Goal: Task Accomplishment & Management: Manage account settings

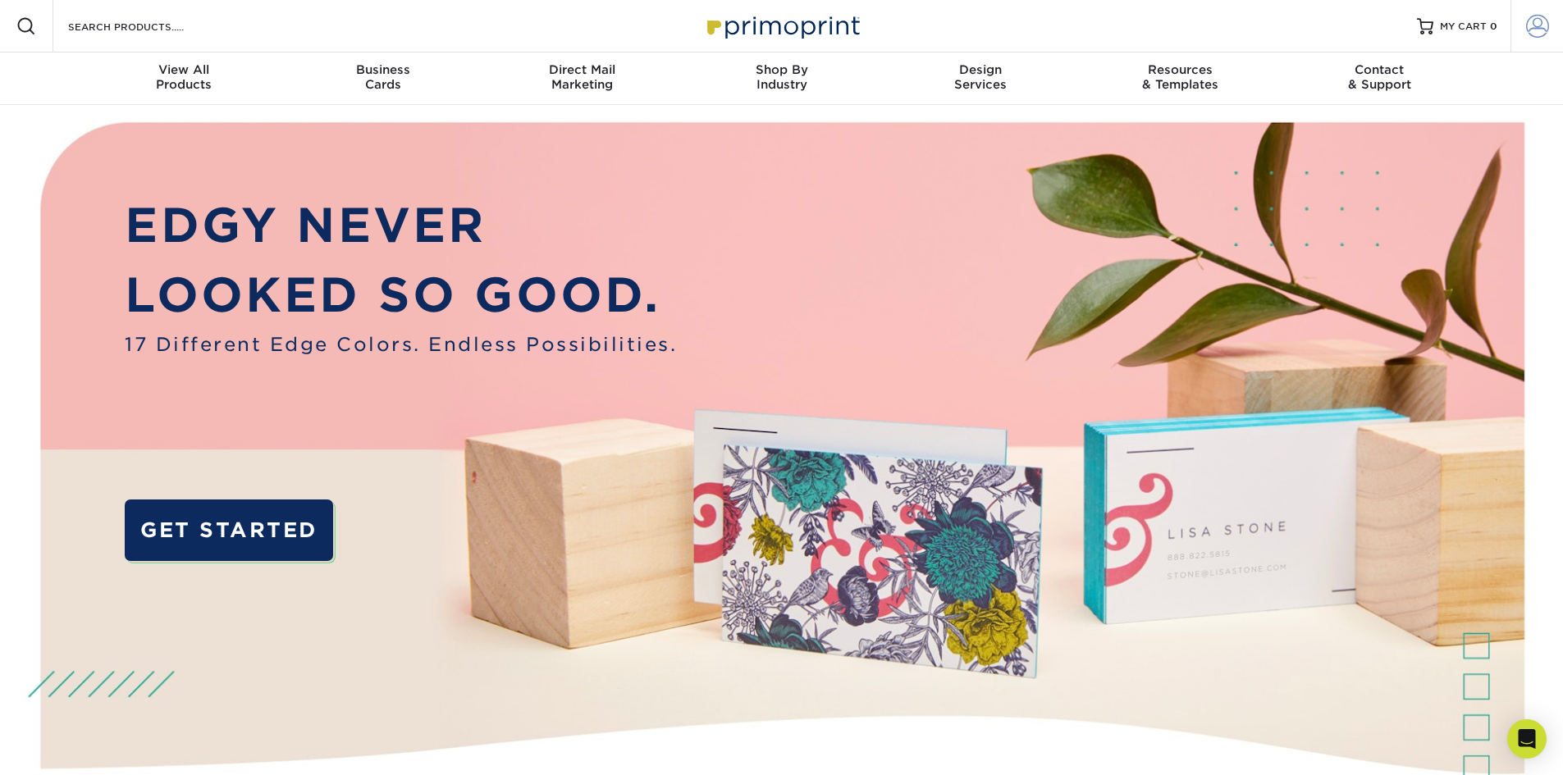
click at [1535, 33] on span at bounding box center [1537, 26] width 23 height 23
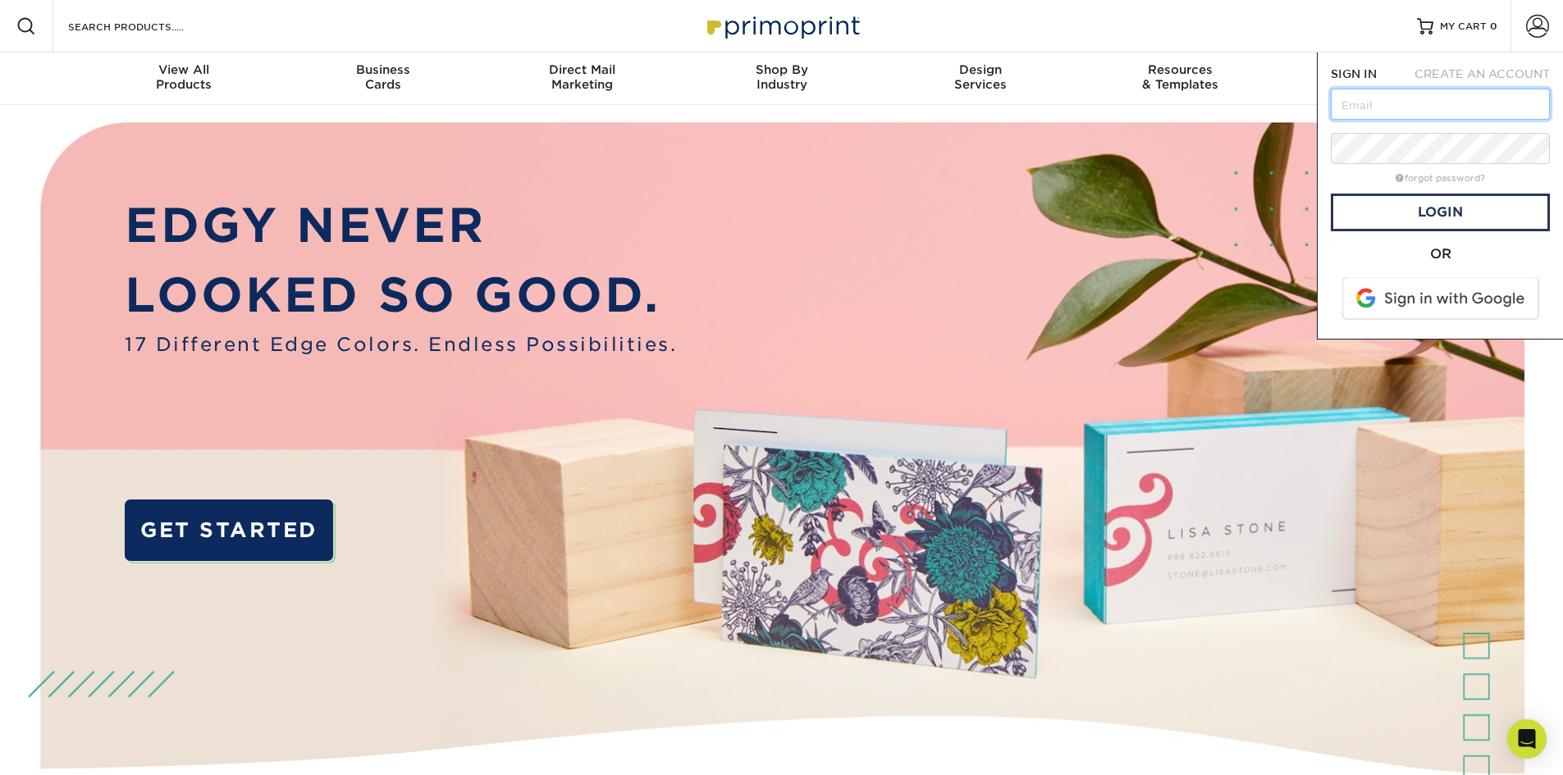
click at [1474, 109] on input "text" at bounding box center [1439, 104] width 219 height 31
type input "[PERSON_NAME][EMAIL_ADDRESS][DOMAIN_NAME]"
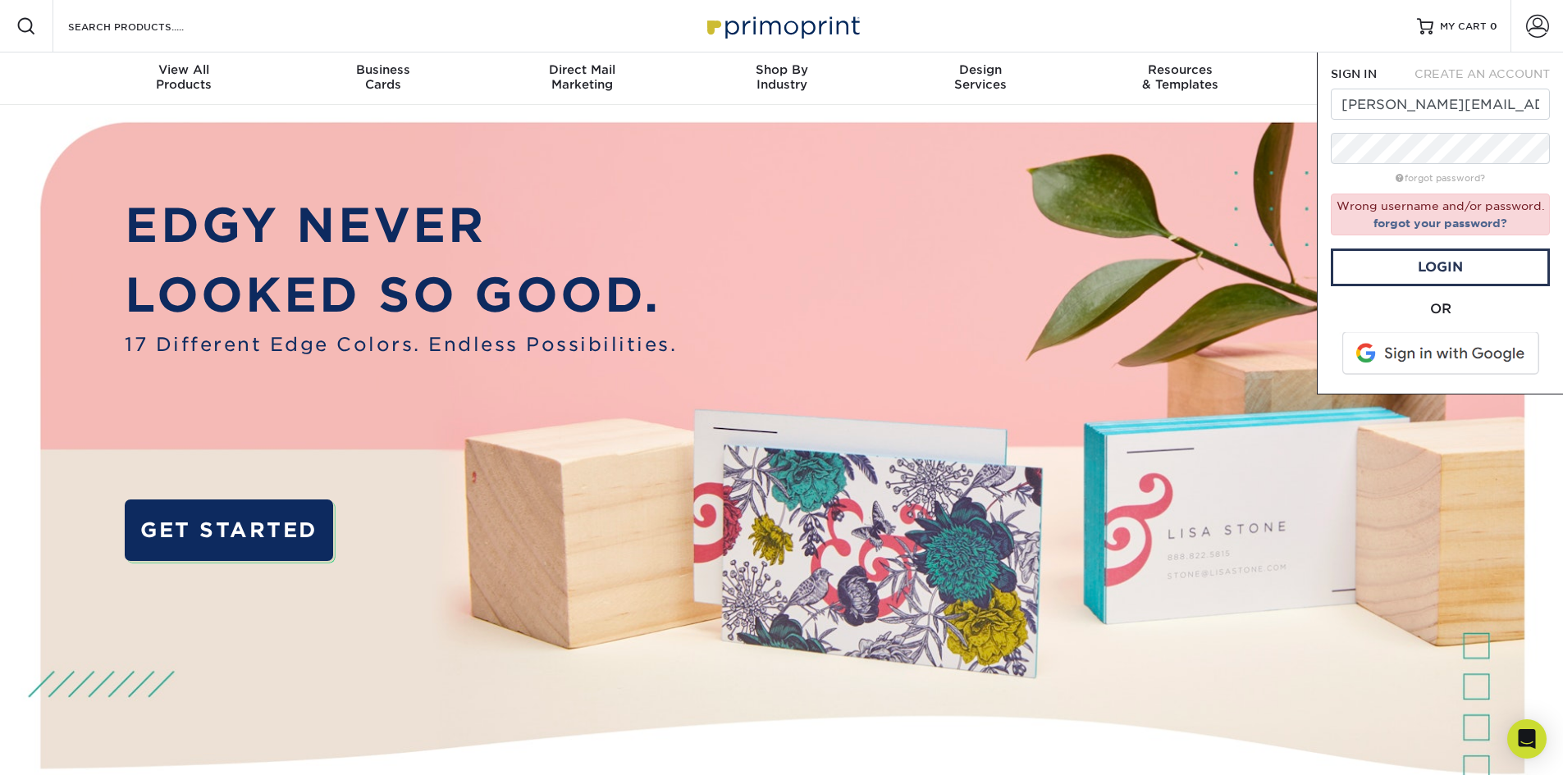
click at [1537, 310] on div "OR" at bounding box center [1439, 309] width 219 height 20
click at [1493, 353] on span at bounding box center [1441, 353] width 209 height 43
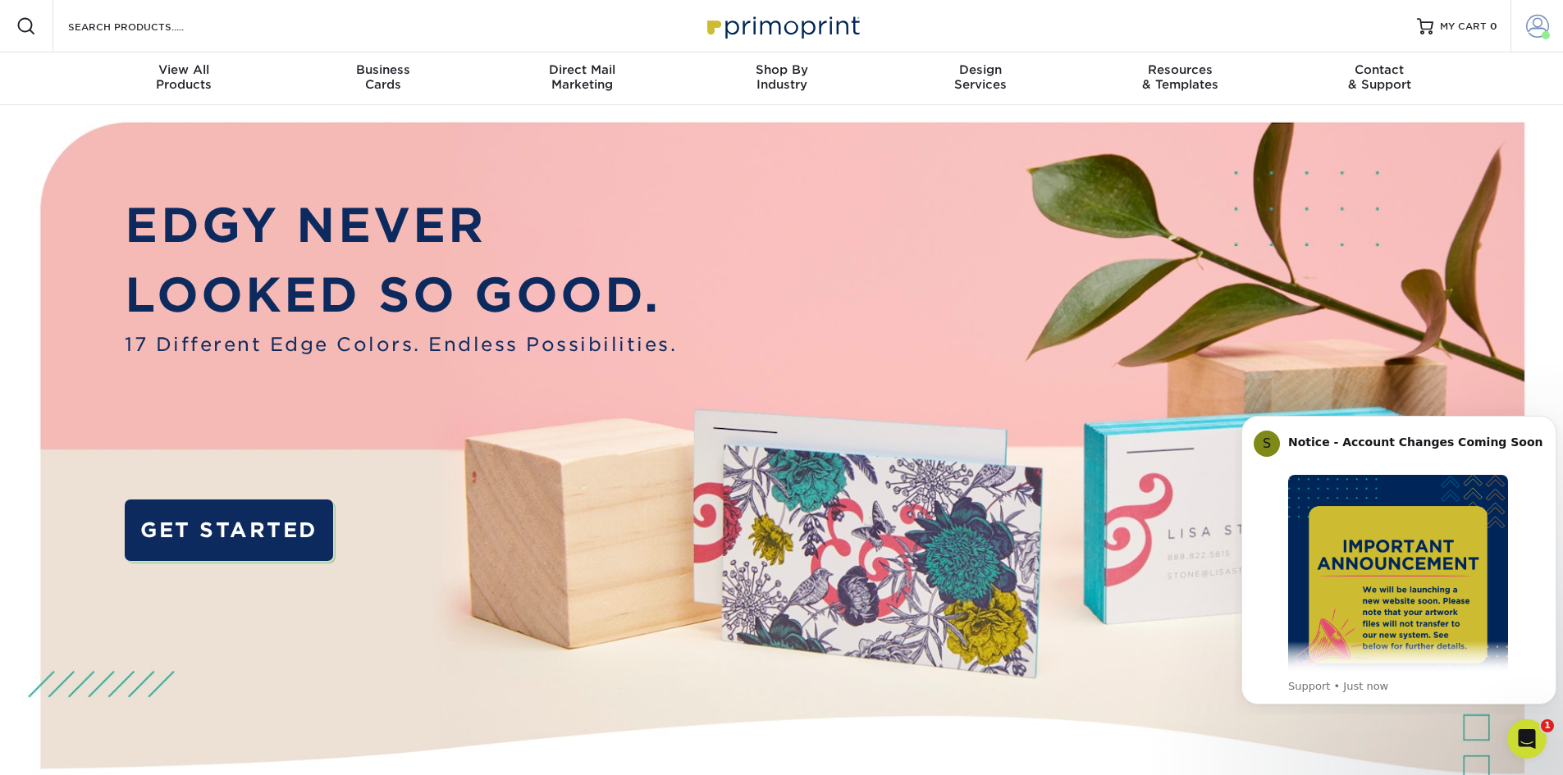
click at [1531, 25] on span at bounding box center [1537, 26] width 23 height 23
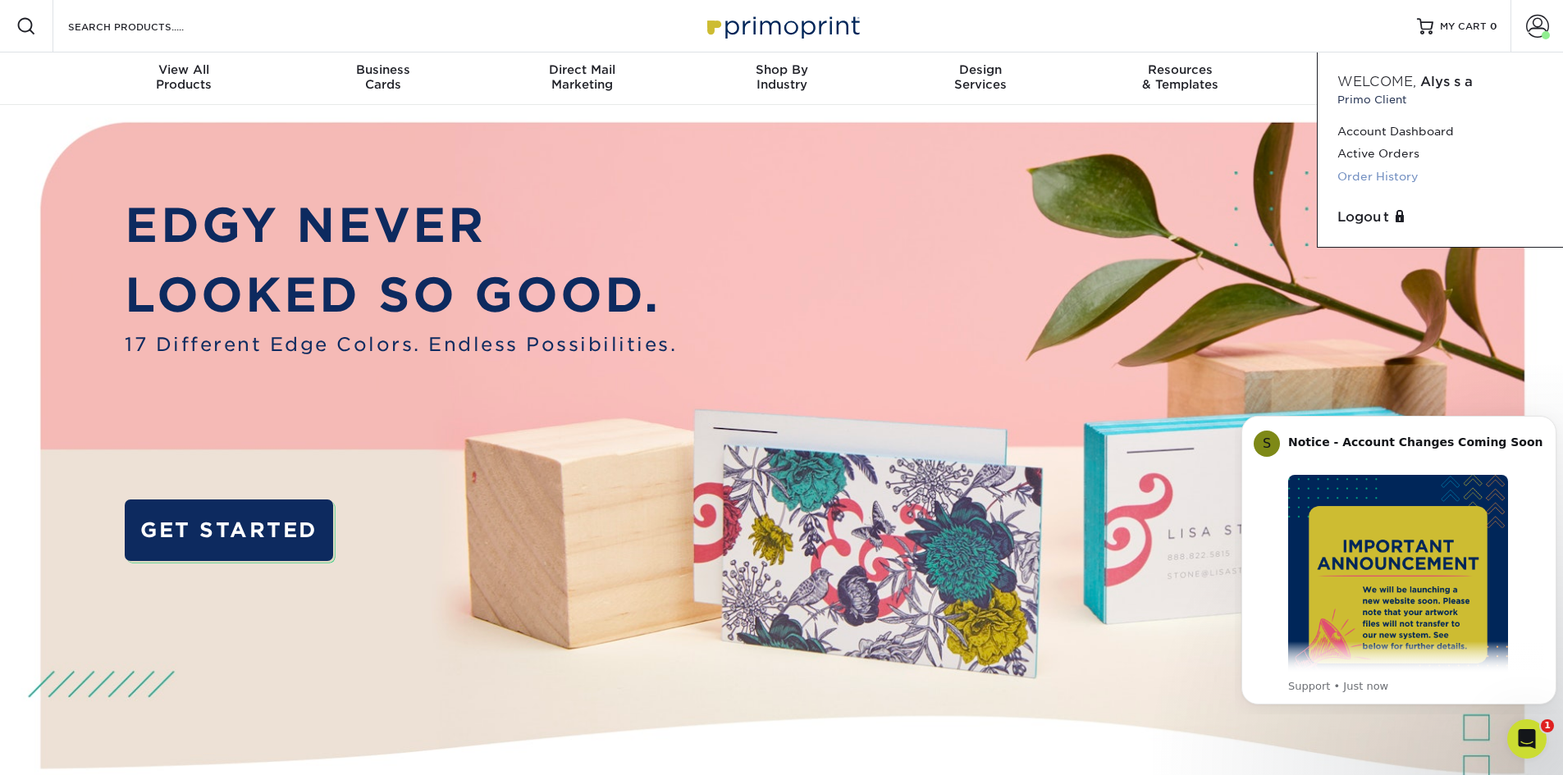
click at [1394, 176] on link "Order History" at bounding box center [1440, 177] width 206 height 22
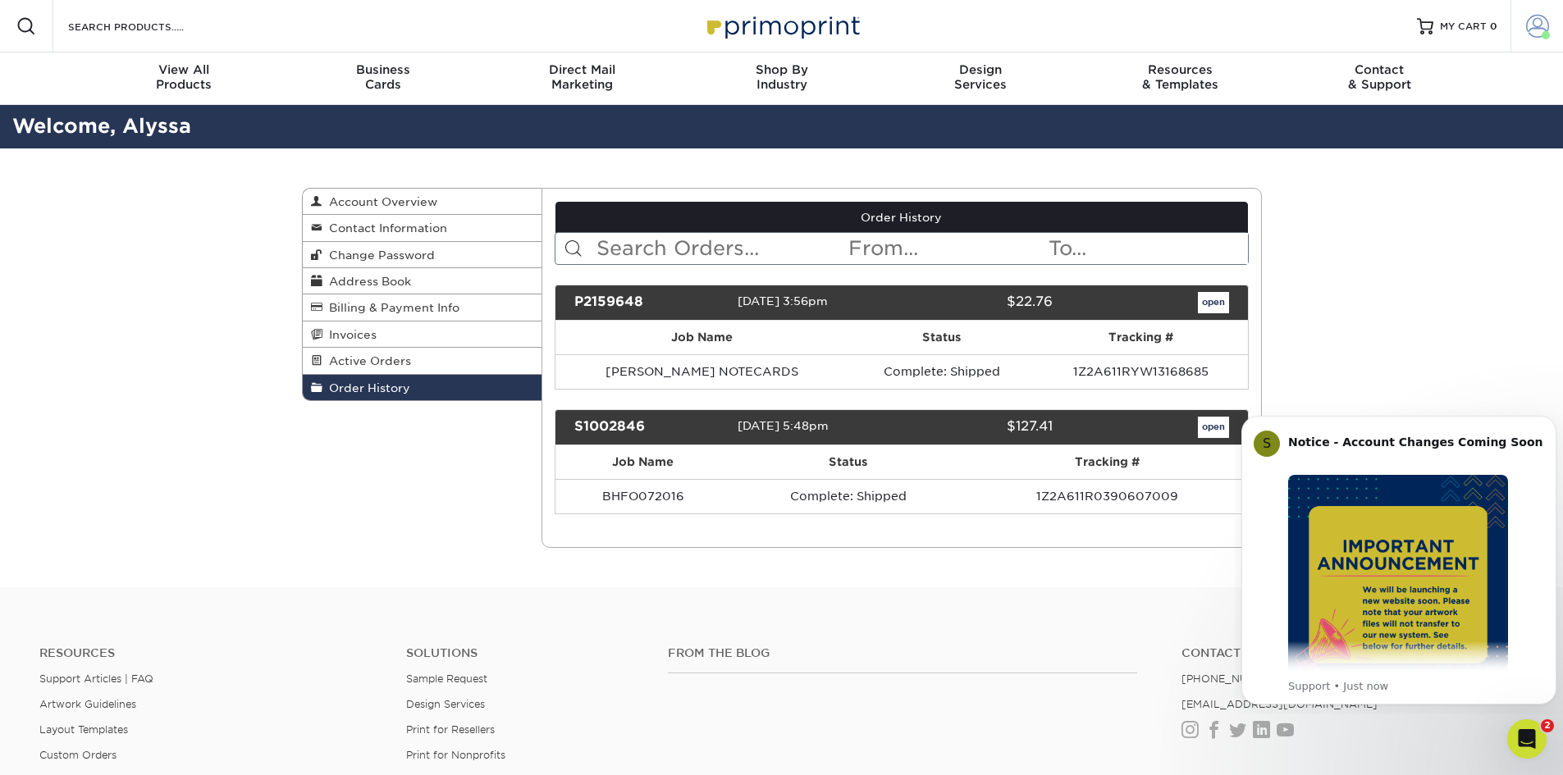
click at [1540, 27] on span at bounding box center [1537, 26] width 23 height 23
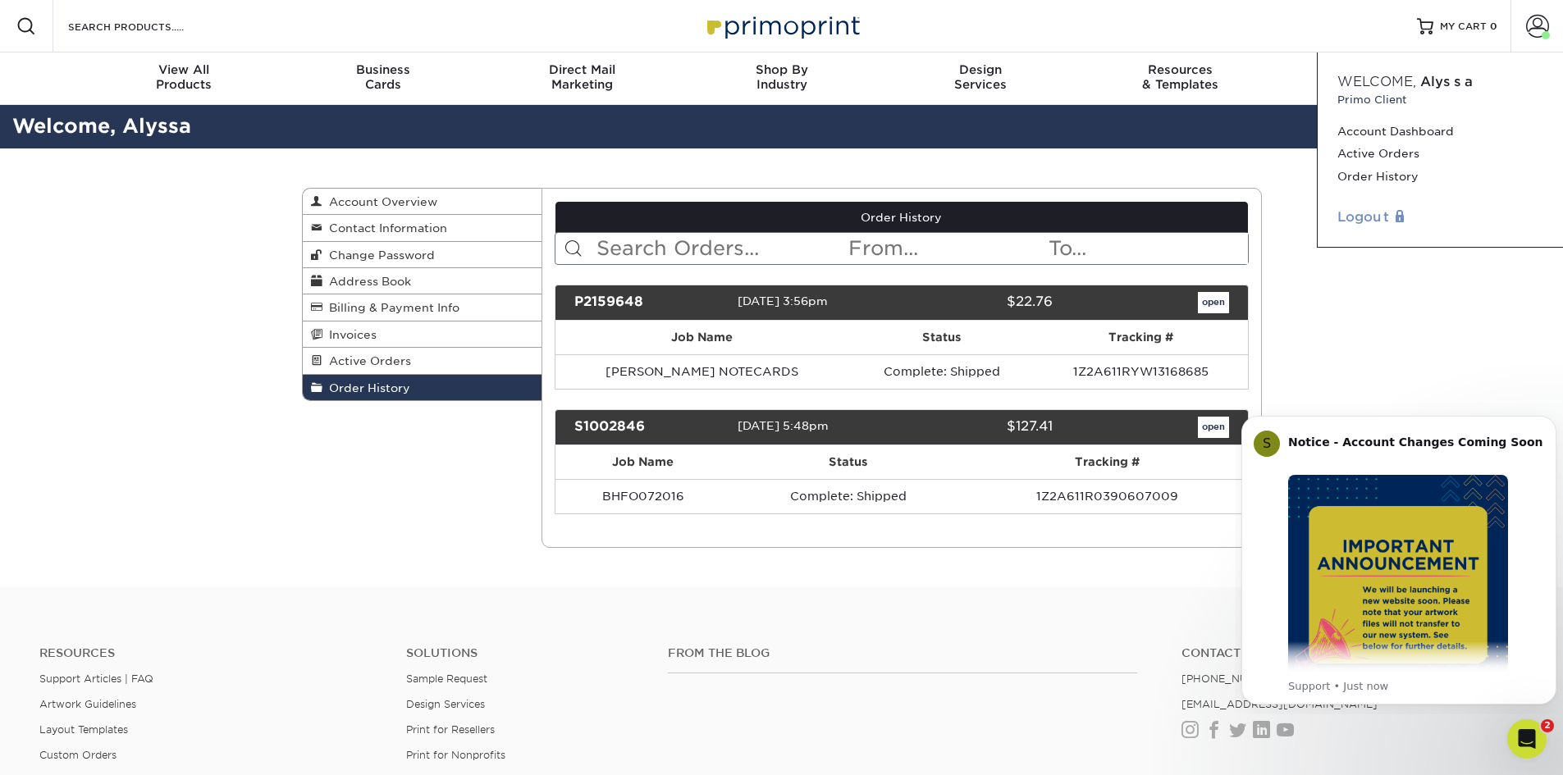
click at [1370, 217] on link "Logout" at bounding box center [1440, 218] width 206 height 20
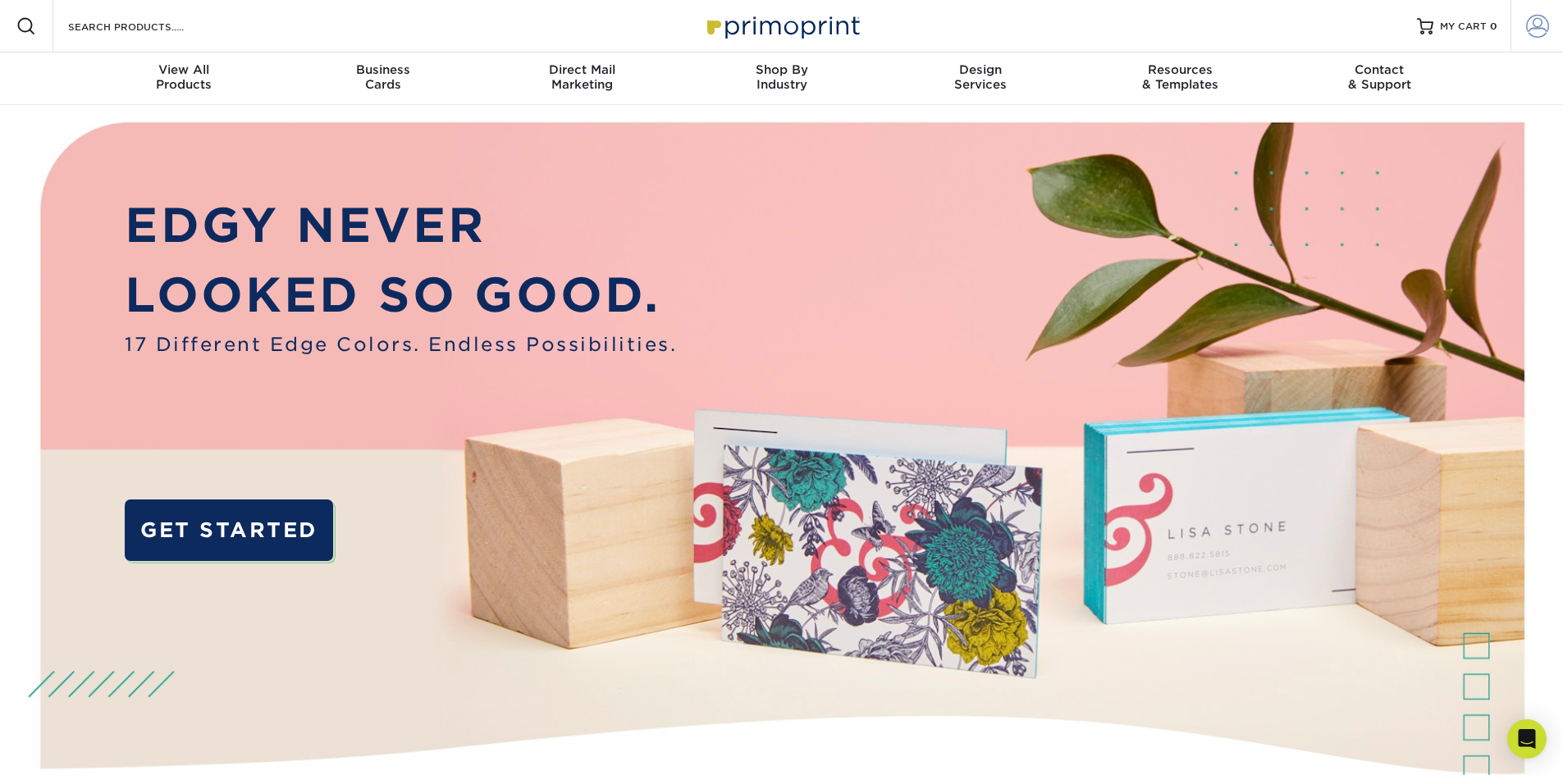
click at [1534, 26] on span at bounding box center [1537, 26] width 23 height 23
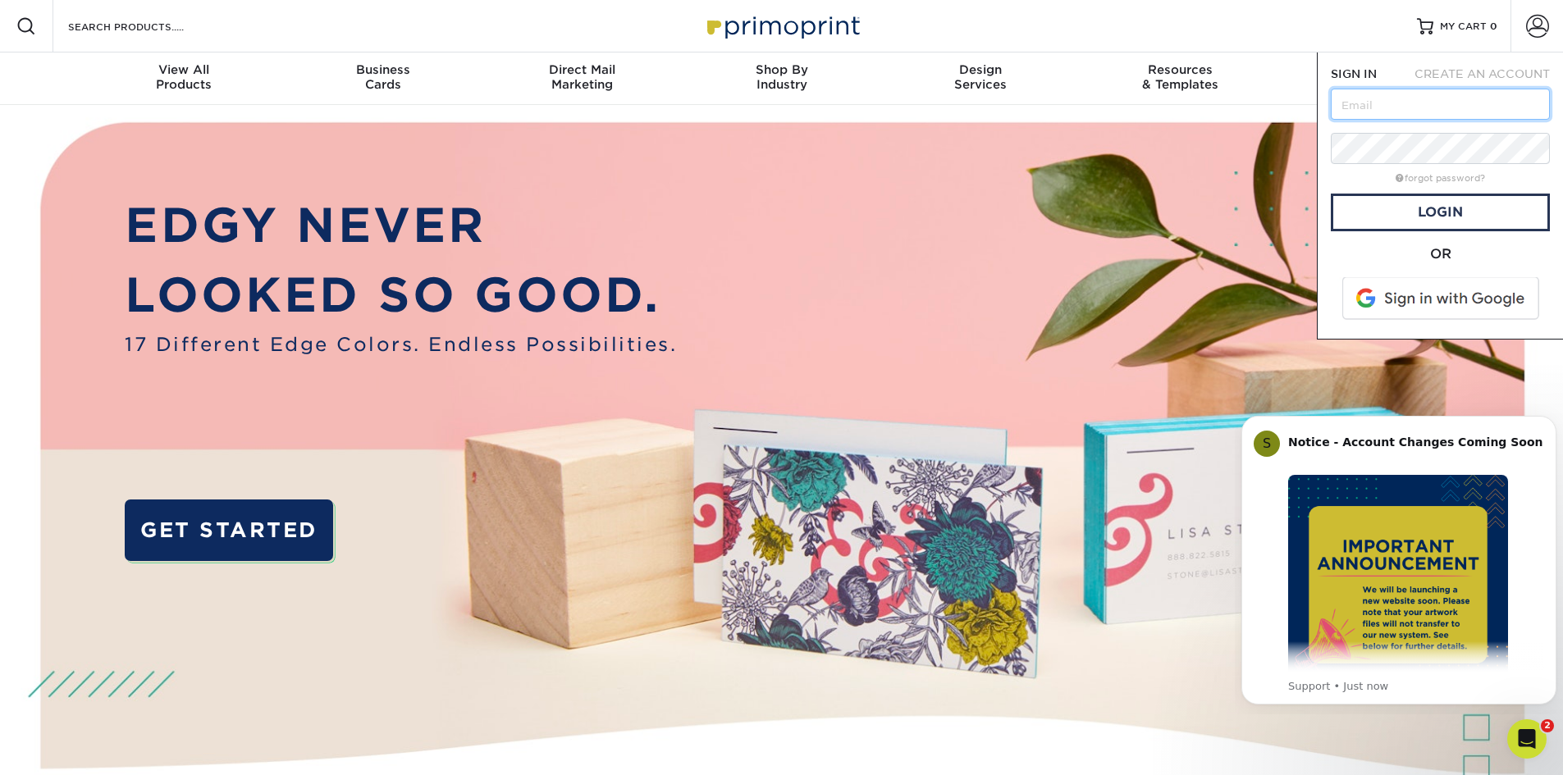
click at [1476, 107] on input "text" at bounding box center [1439, 104] width 219 height 31
type input "[PERSON_NAME][EMAIL_ADDRESS][DOMAIN_NAME]"
click at [1471, 181] on link "forgot password?" at bounding box center [1439, 178] width 89 height 11
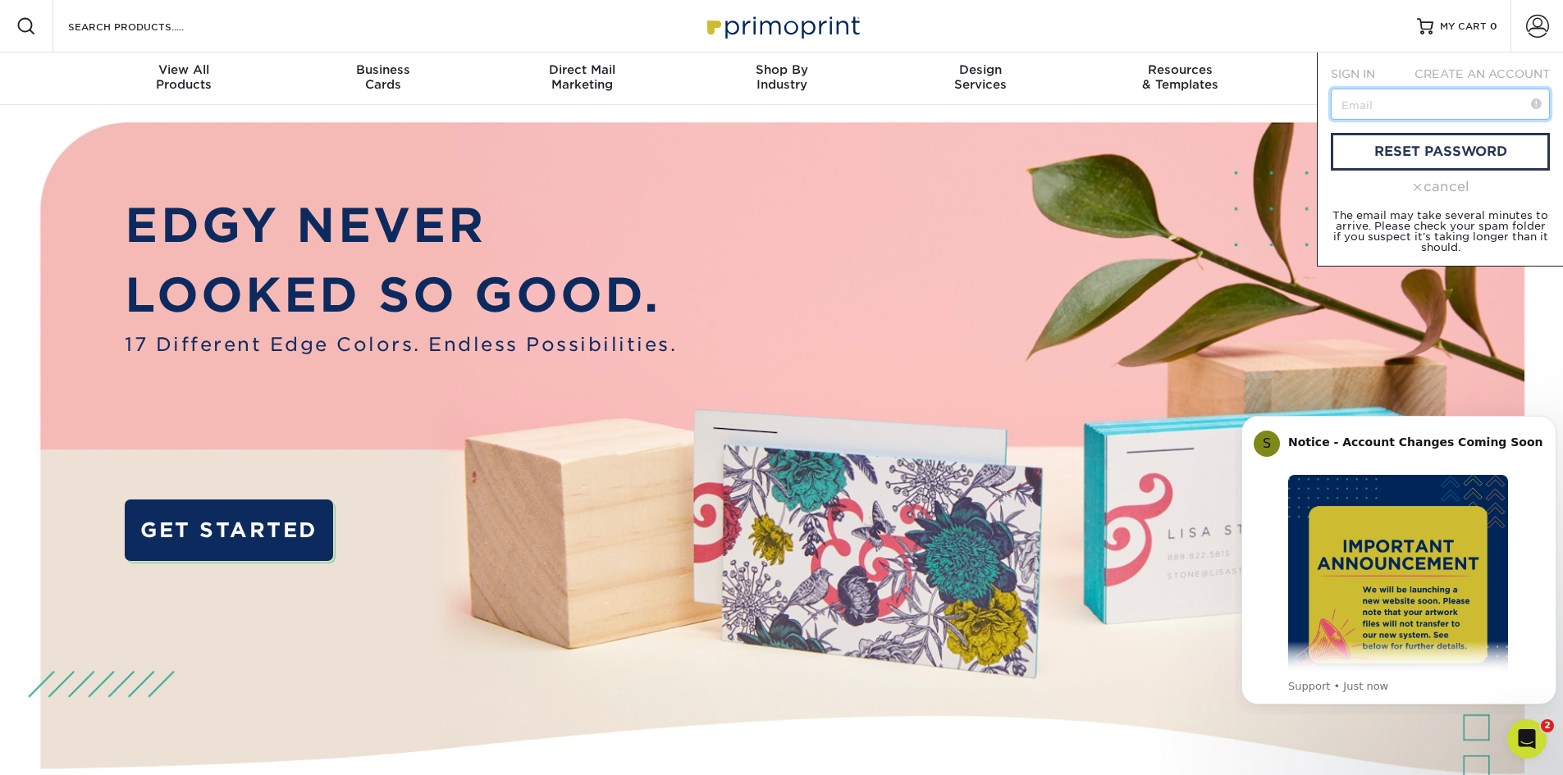
click at [1386, 105] on input "text" at bounding box center [1439, 104] width 219 height 31
type input "[PERSON_NAME][EMAIL_ADDRESS][DOMAIN_NAME]"
click at [1448, 156] on link "reset password" at bounding box center [1439, 152] width 219 height 38
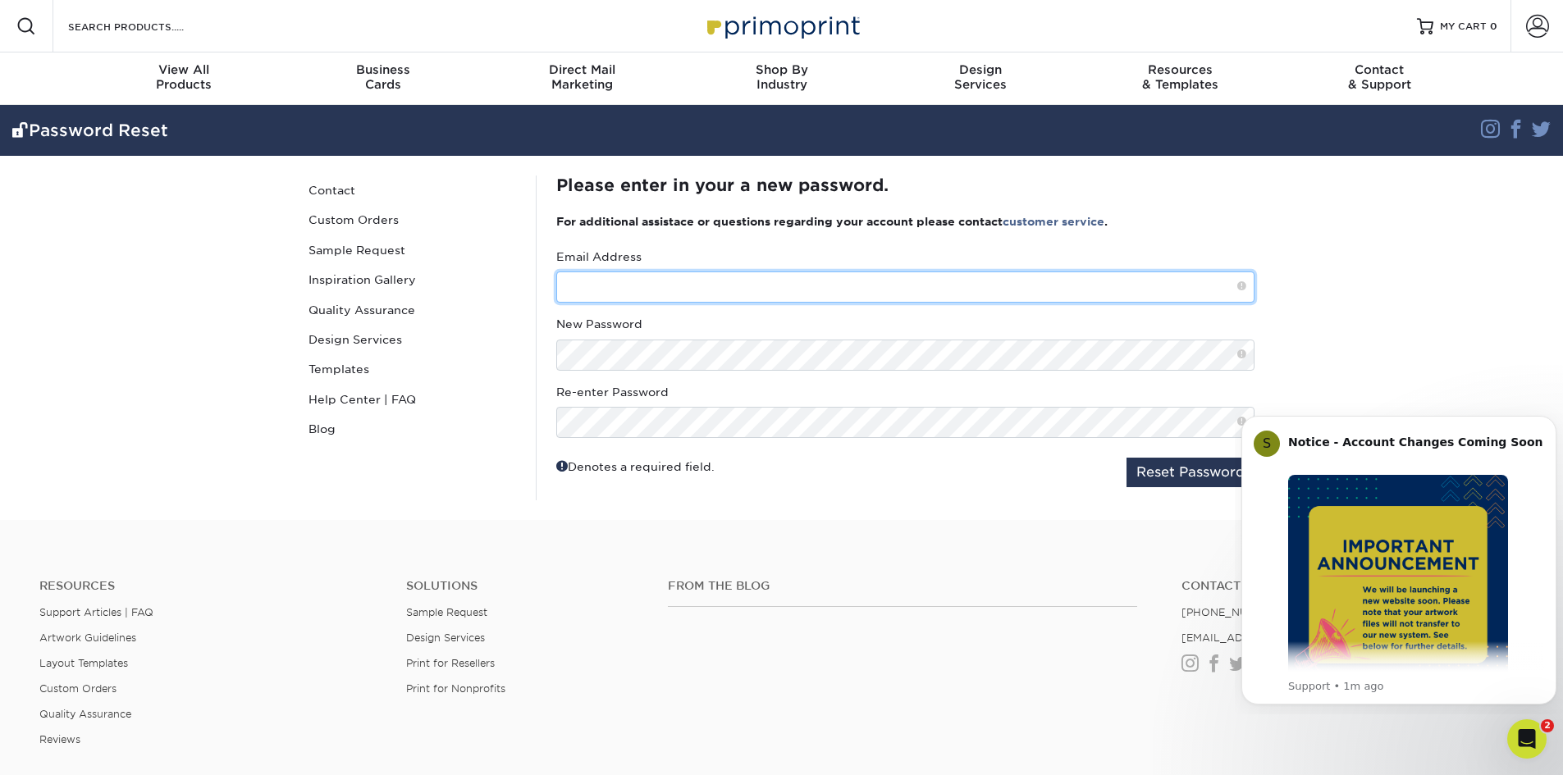
click at [606, 284] on input "text" at bounding box center [905, 286] width 698 height 31
type input "karen@Davidwmg.com"
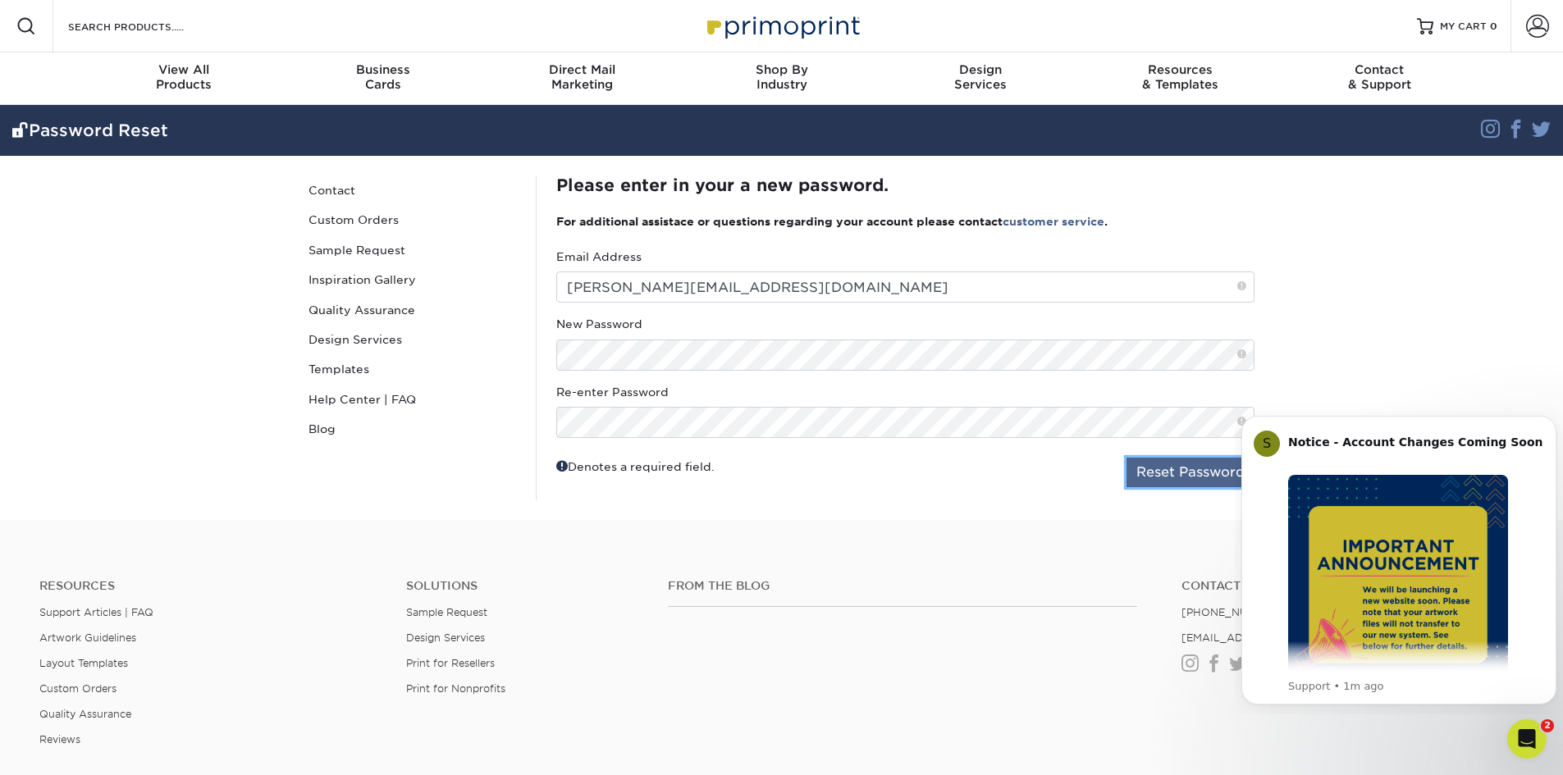
click at [1158, 475] on button "Reset Password" at bounding box center [1190, 473] width 128 height 30
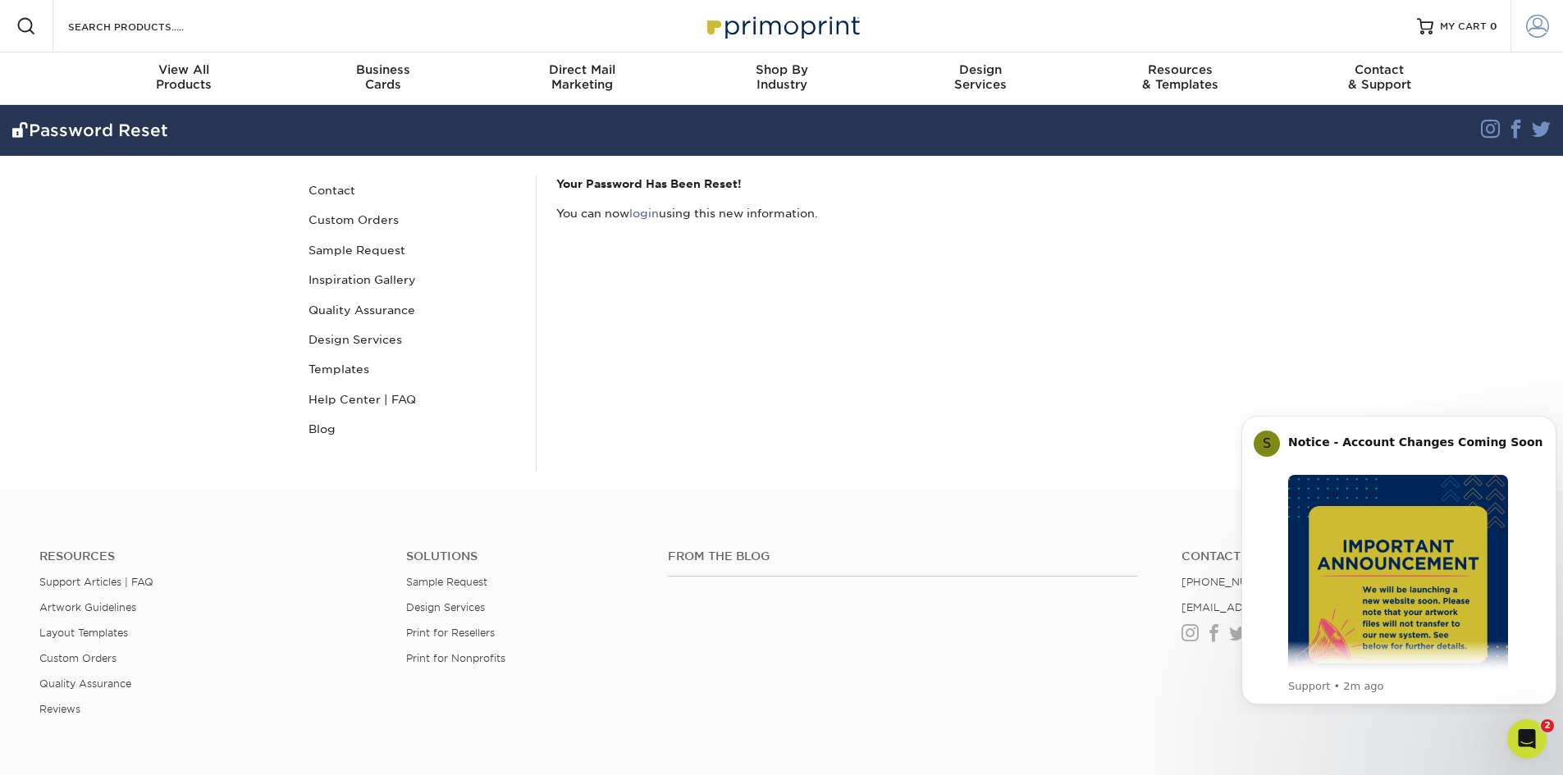
click at [1540, 32] on span at bounding box center [1537, 26] width 23 height 23
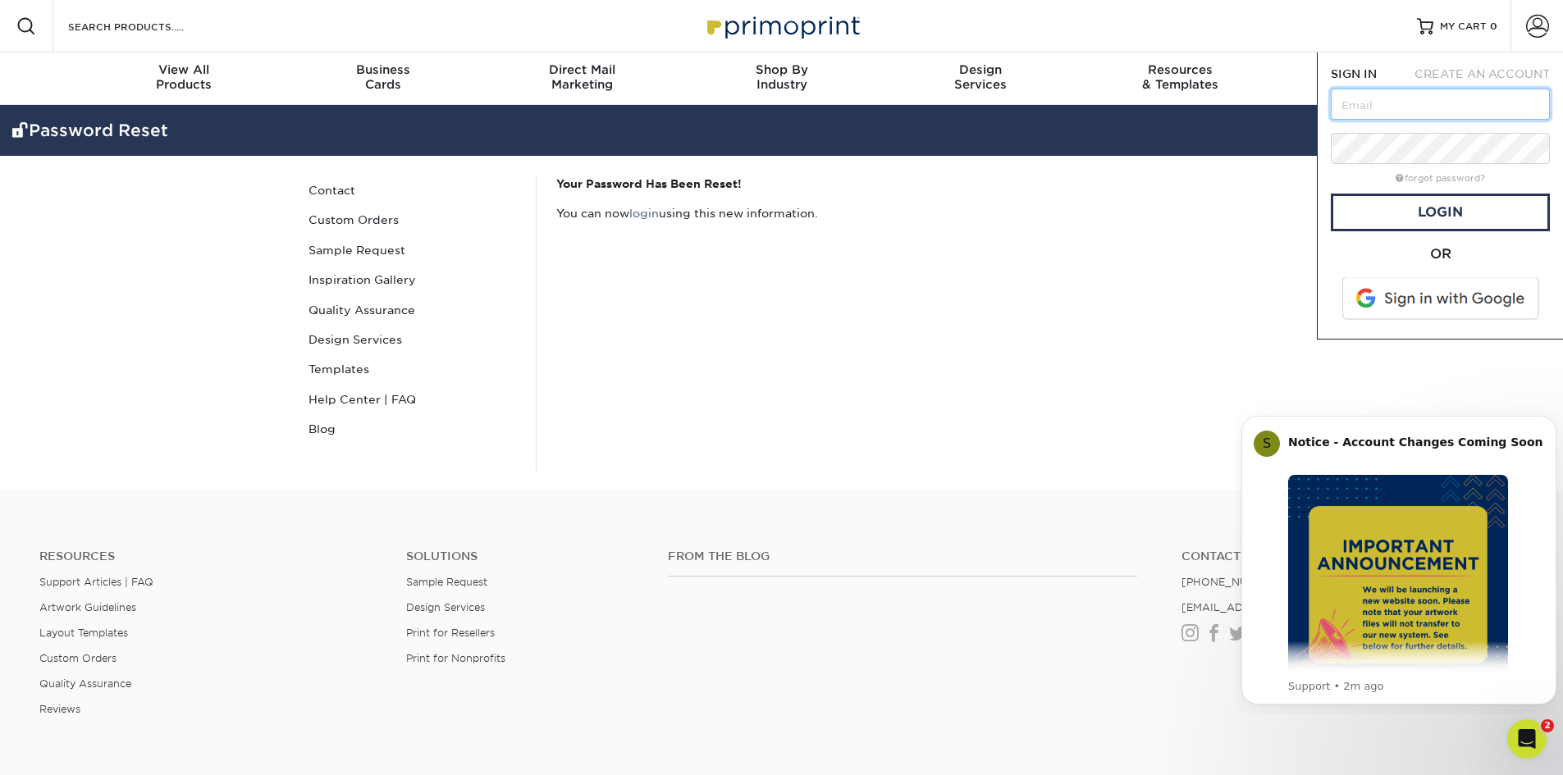
click at [1460, 113] on input "text" at bounding box center [1439, 104] width 219 height 31
type input "[PERSON_NAME][EMAIL_ADDRESS][DOMAIN_NAME]"
click at [1179, 319] on div "Your Password Has Been Reset! You can now login using this new information." at bounding box center [905, 323] width 738 height 295
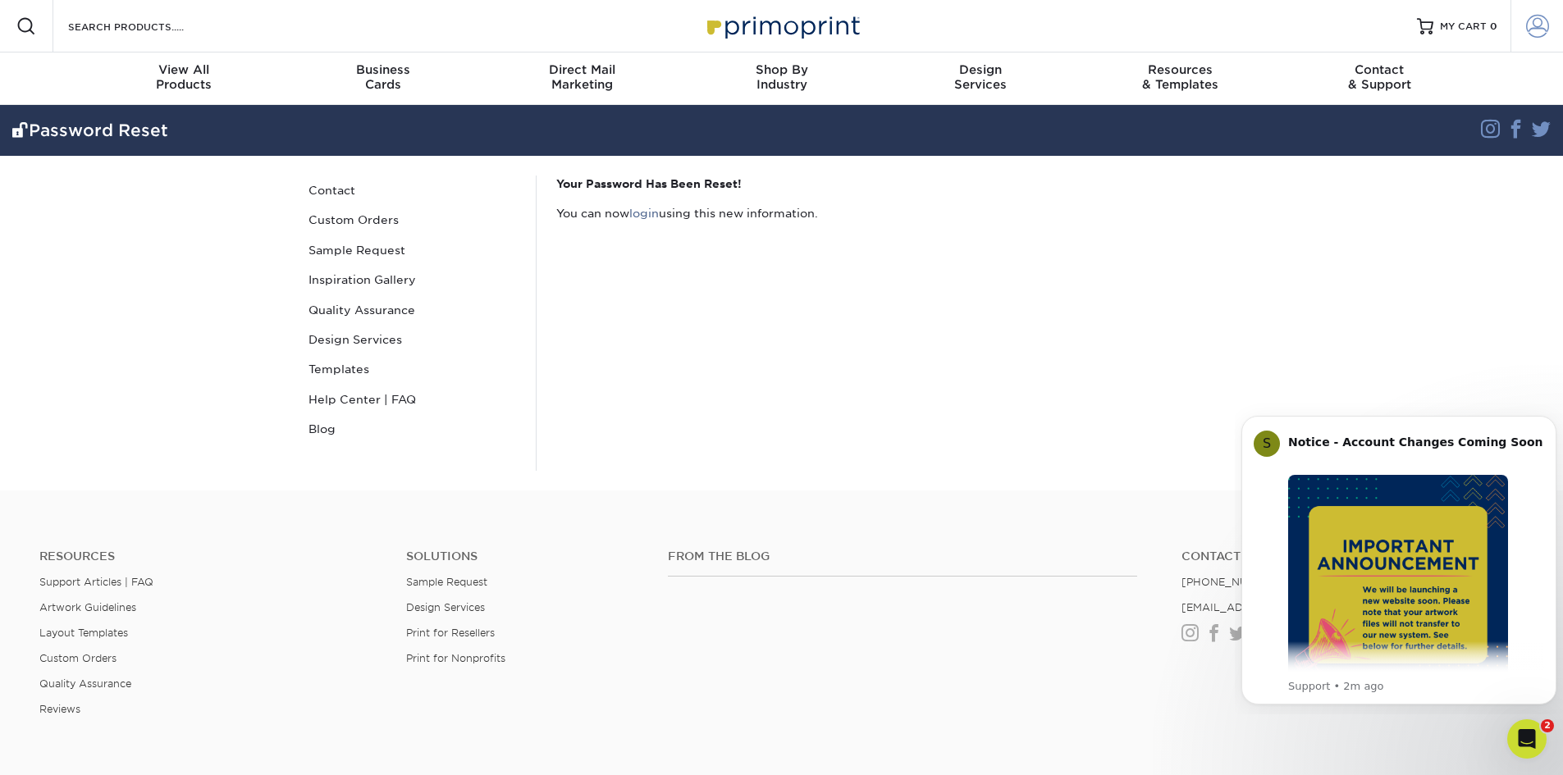
click at [1536, 21] on span at bounding box center [1537, 26] width 23 height 23
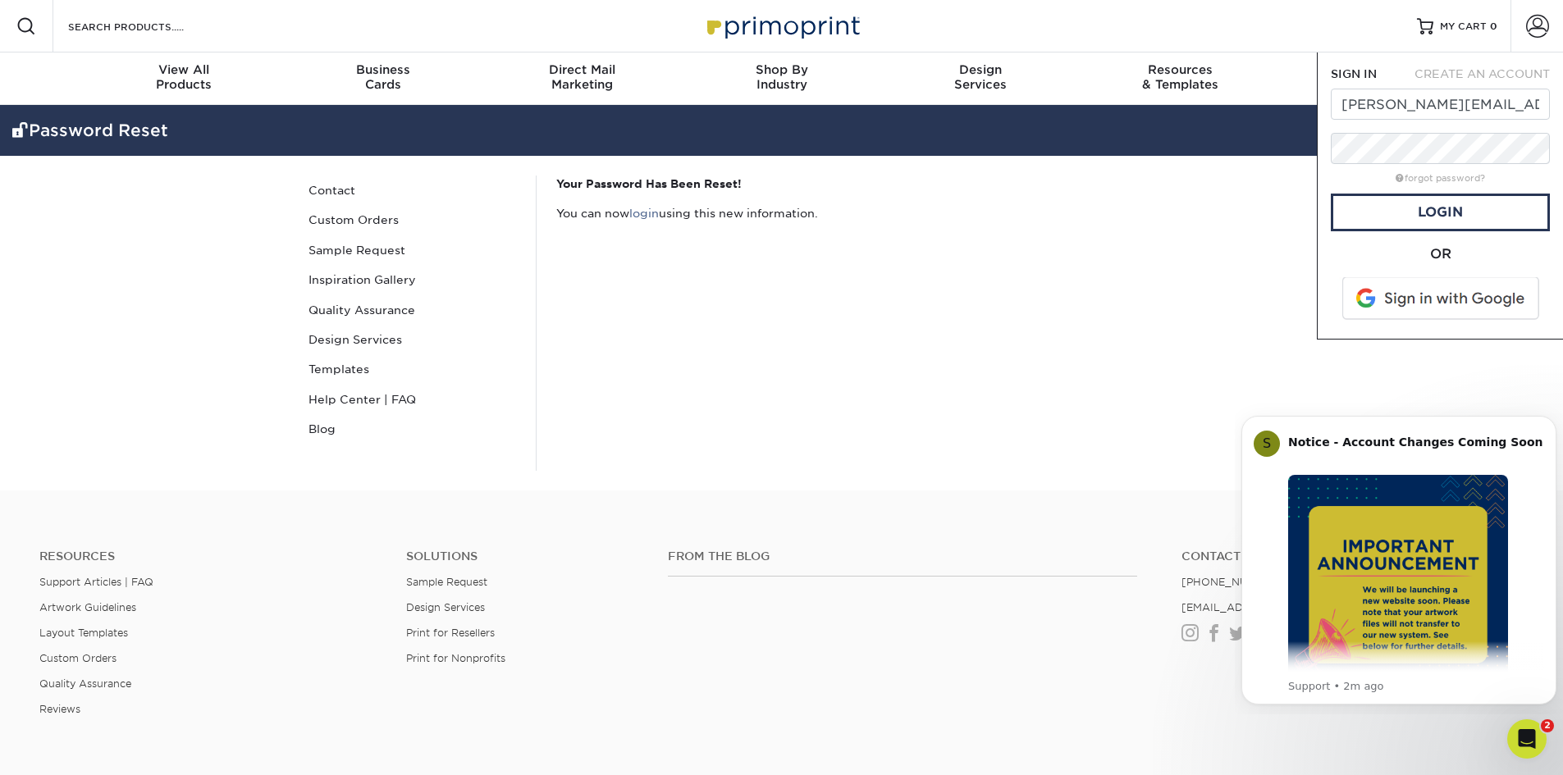
click at [1133, 340] on div "Your Password Has Been Reset! You can now login using this new information." at bounding box center [905, 323] width 738 height 295
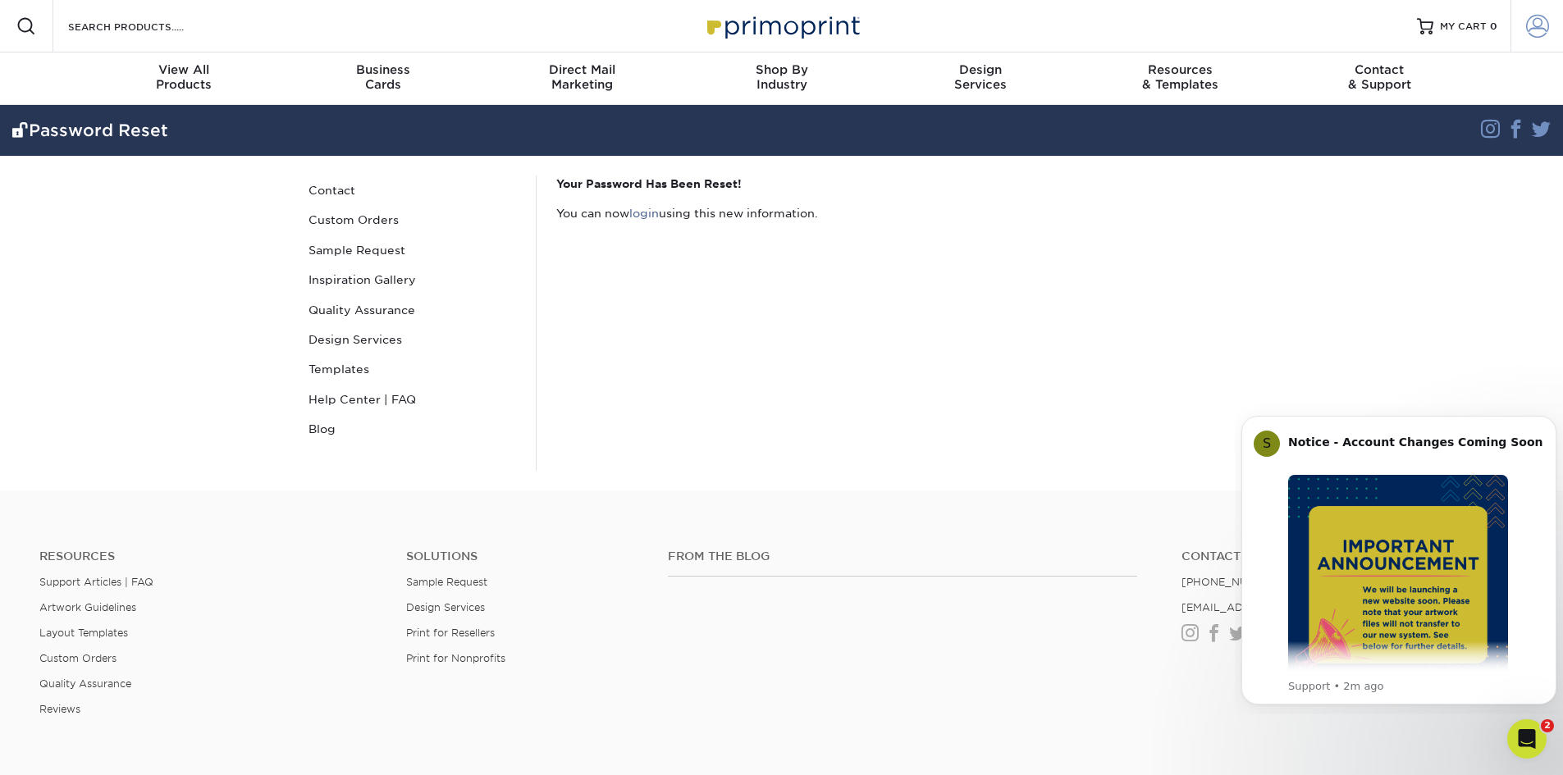
click at [1535, 32] on span at bounding box center [1537, 26] width 23 height 23
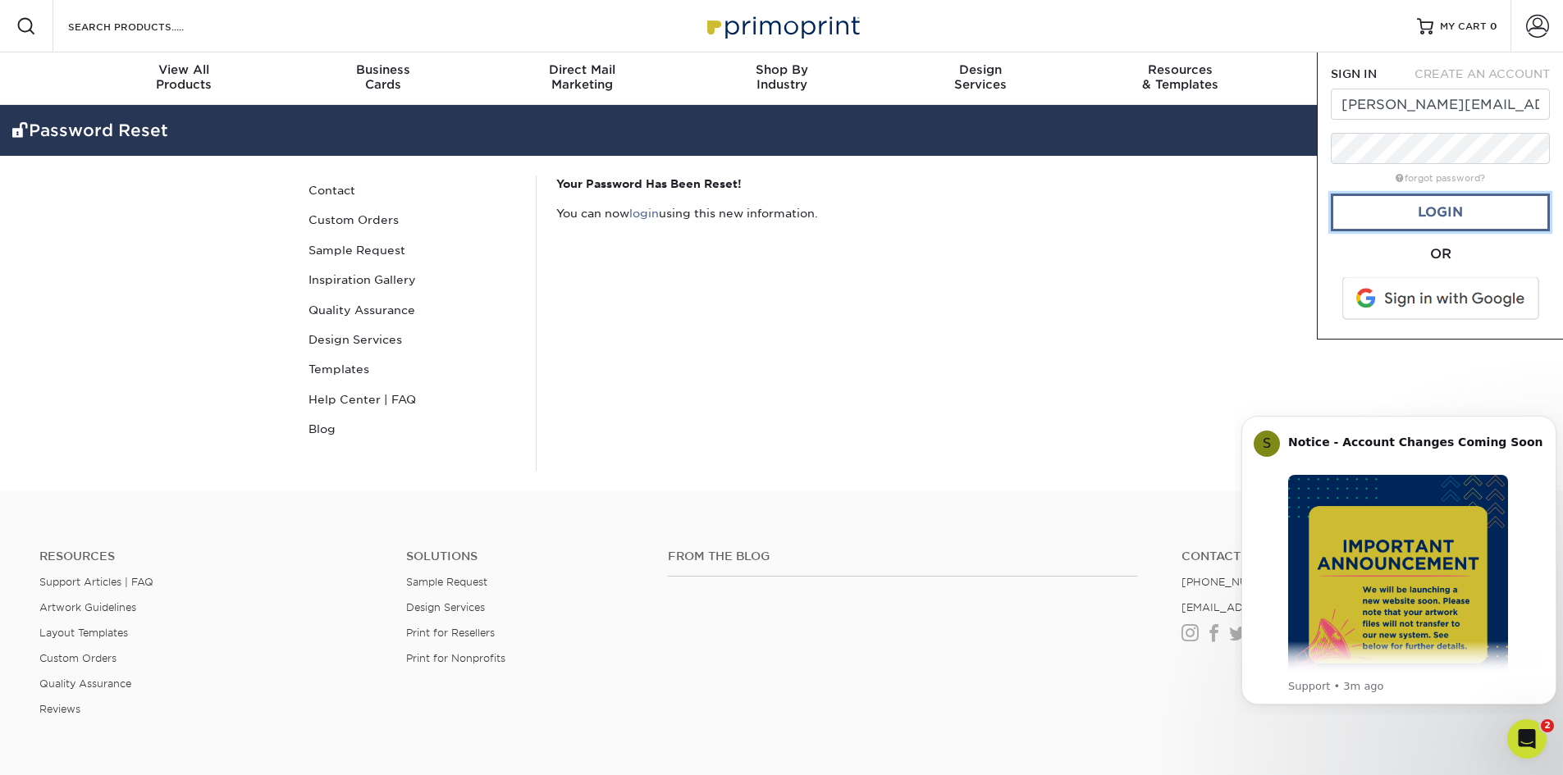
click at [1441, 208] on link "Login" at bounding box center [1439, 213] width 219 height 38
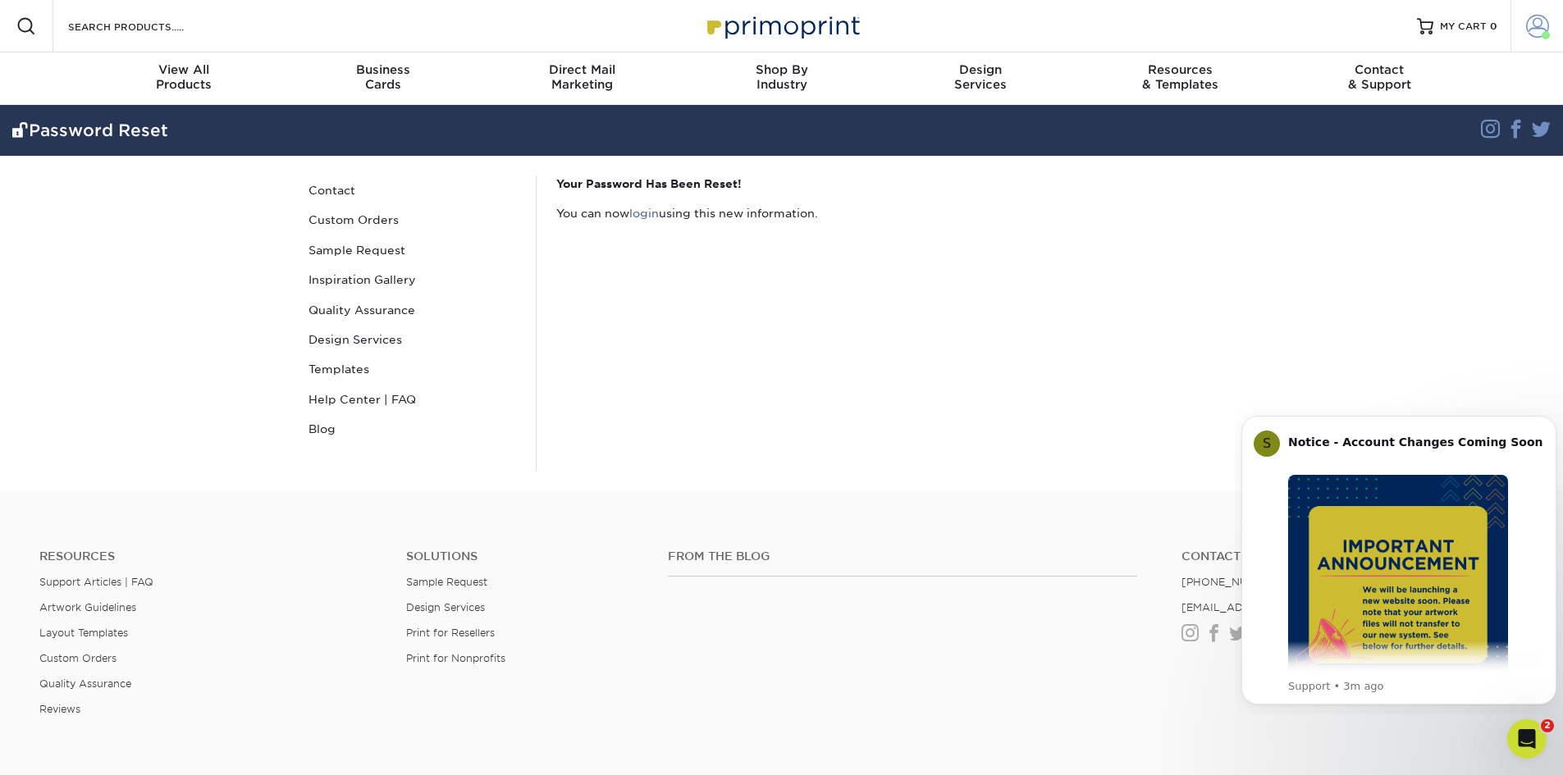
click at [1534, 22] on span at bounding box center [1537, 26] width 23 height 23
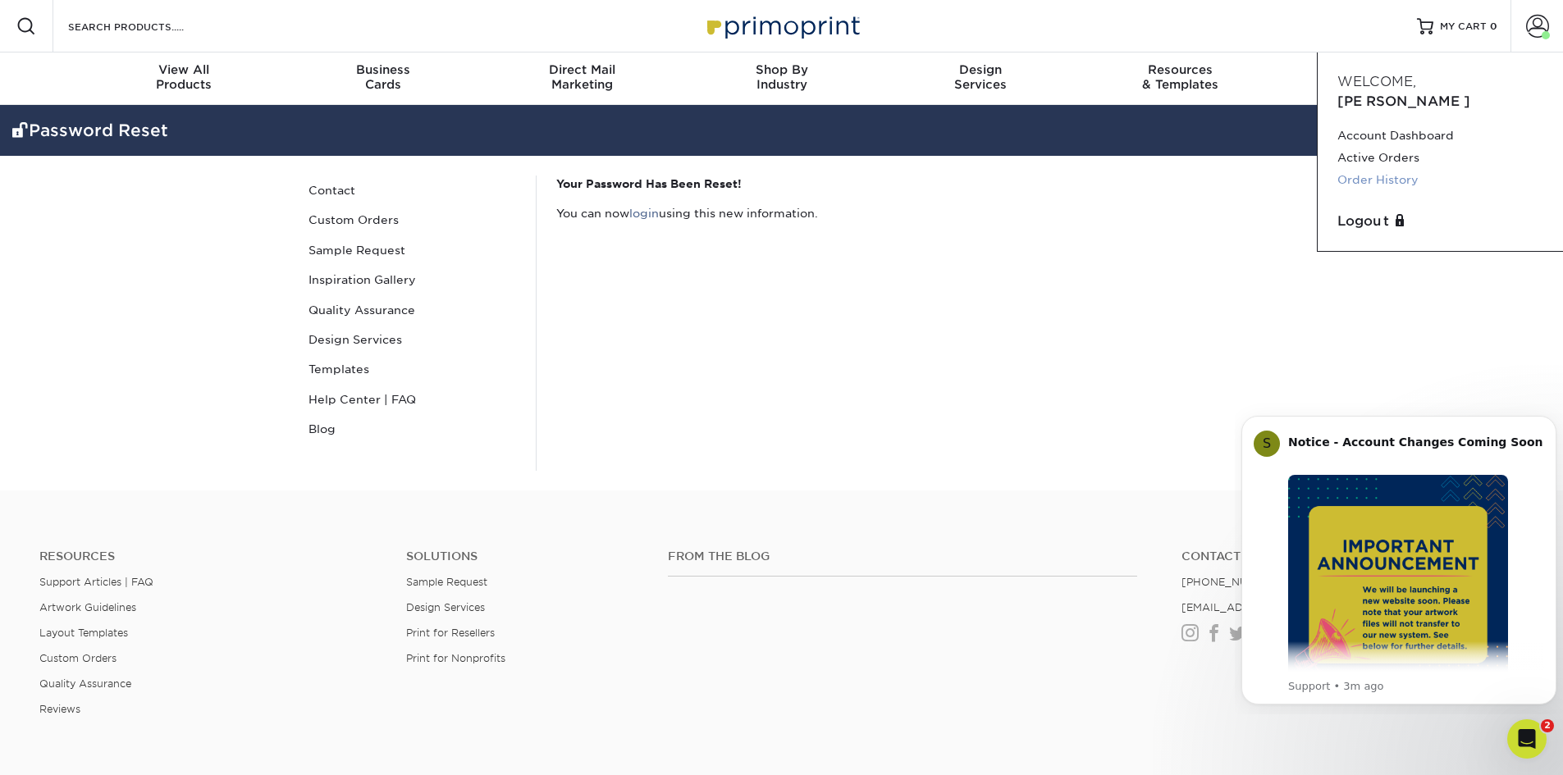
click at [1407, 169] on link "Order History" at bounding box center [1440, 180] width 206 height 22
